Goal: Navigation & Orientation: Go to known website

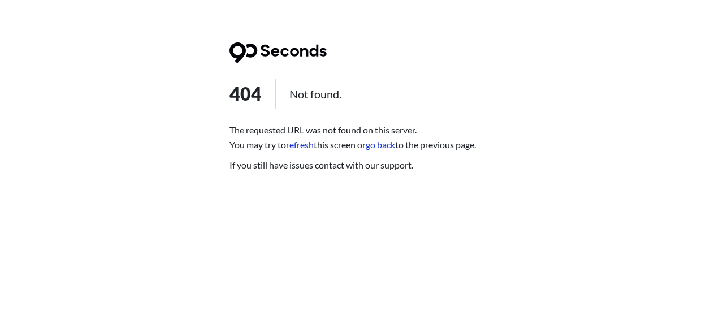
click at [297, 145] on link "refresh" at bounding box center [300, 144] width 28 height 11
click at [310, 144] on link "refresh" at bounding box center [300, 144] width 28 height 11
